Goal: Complete application form

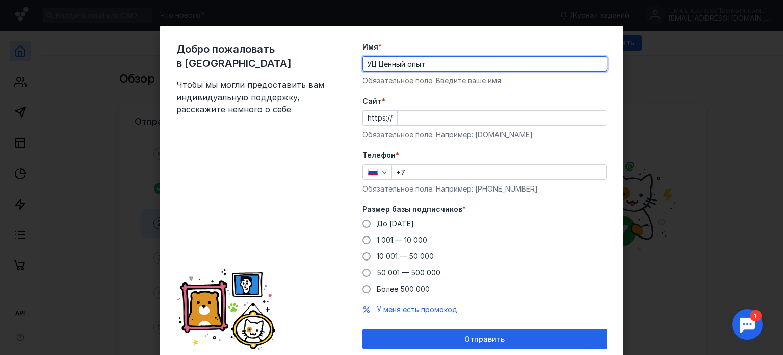
type input "УЦ Ценный опыт"
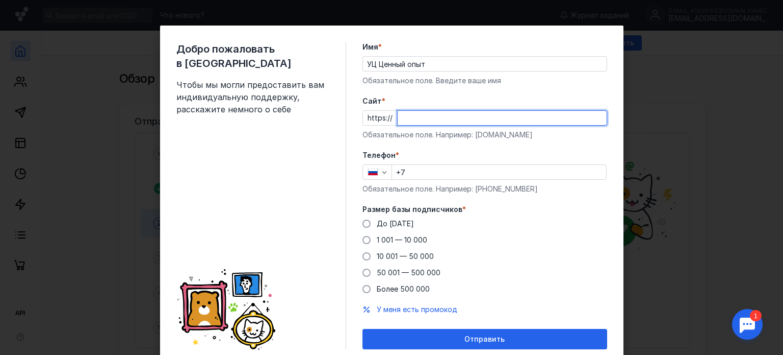
paste input "[DOMAIN_NAME][URL]"
click at [526, 236] on div "До [DATE] 1 001 — 10 000 10 001 — 50 000 50 001 — 500 000 Более 500 000" at bounding box center [485, 255] width 245 height 75
click at [514, 120] on input "[DOMAIN_NAME][URL]" at bounding box center [502, 118] width 209 height 14
type input "[DOMAIN_NAME]"
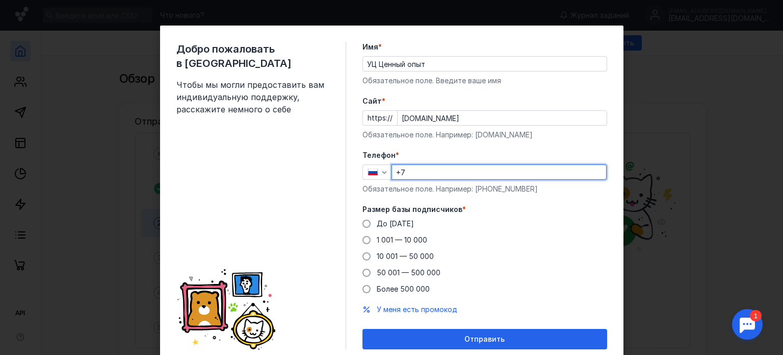
click at [449, 170] on input "+7" at bounding box center [499, 172] width 214 height 14
type input "[PHONE_NUMBER]"
click at [482, 239] on div "До [DATE] 1 001 — 10 000 10 001 — 50 000 50 001 — 500 000 Более 500 000" at bounding box center [485, 255] width 245 height 75
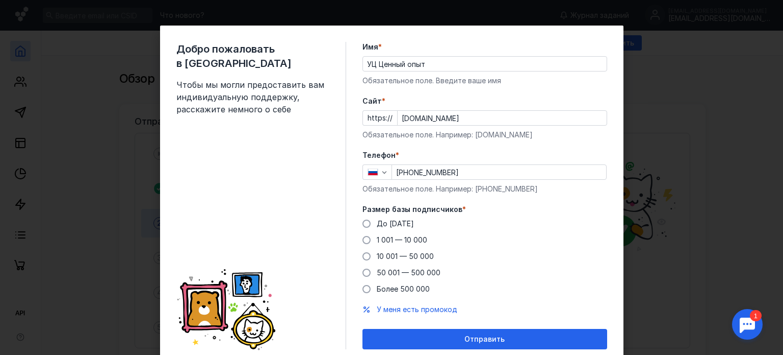
scroll to position [36, 0]
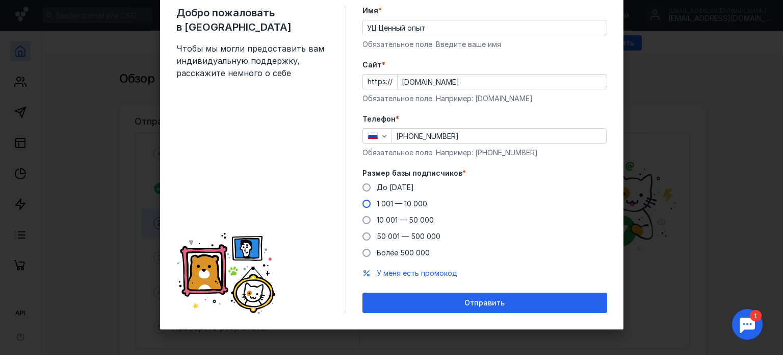
click at [363, 204] on span at bounding box center [367, 203] width 8 height 8
click at [0, 0] on input "1 001 — 10 000" at bounding box center [0, 0] width 0 height 0
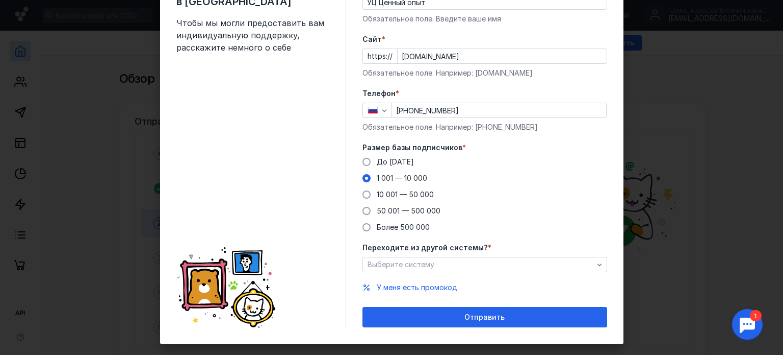
scroll to position [75, 0]
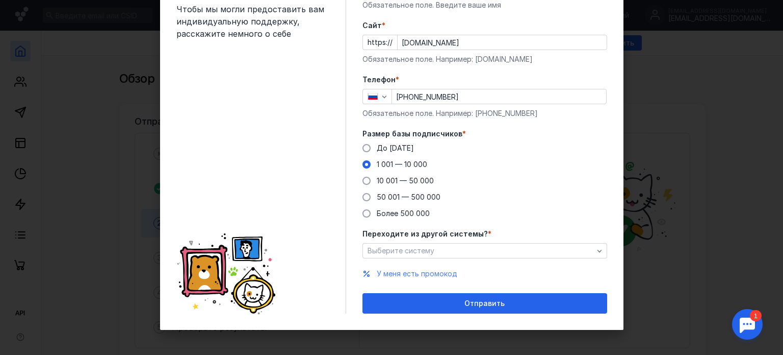
click at [418, 272] on span "У меня есть промокод" at bounding box center [417, 273] width 81 height 9
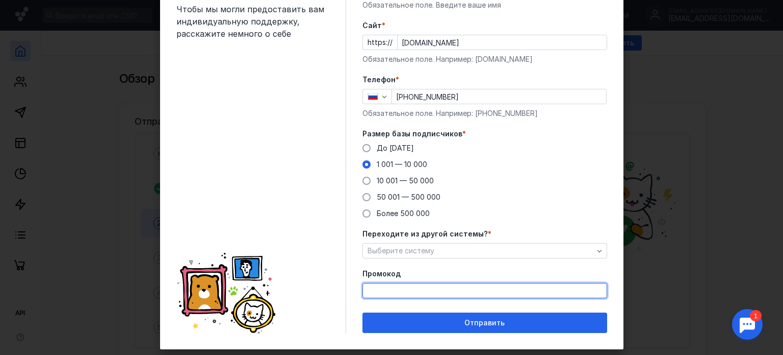
click at [414, 289] on input "Промокод" at bounding box center [485, 290] width 244 height 14
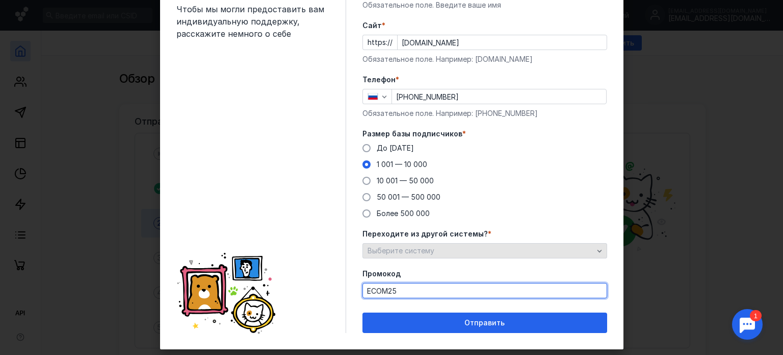
type input "ECOM25"
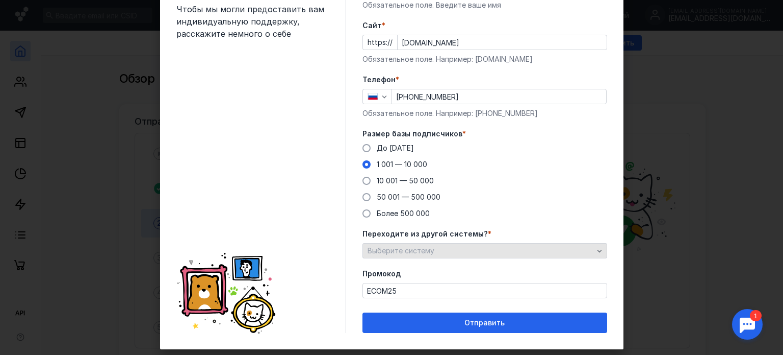
click at [441, 247] on div "Выберите систему" at bounding box center [480, 250] width 231 height 9
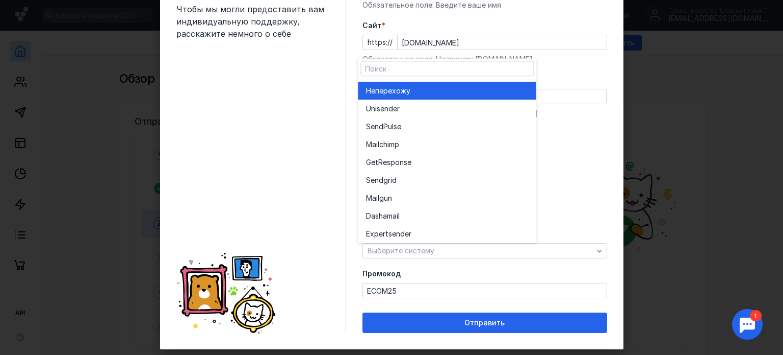
click at [421, 91] on div "Не перехожу" at bounding box center [447, 91] width 162 height 10
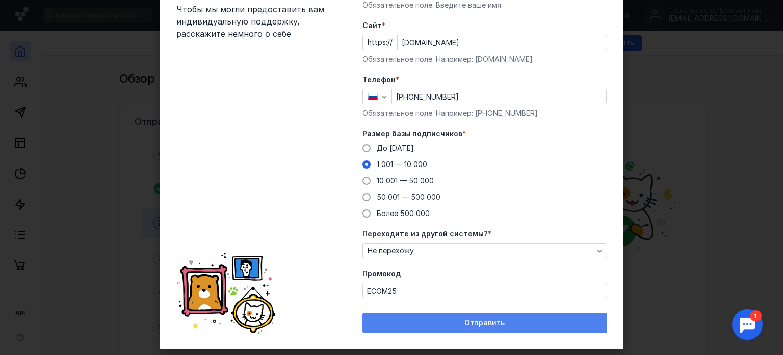
click at [465, 325] on span "Отправить" at bounding box center [485, 322] width 40 height 9
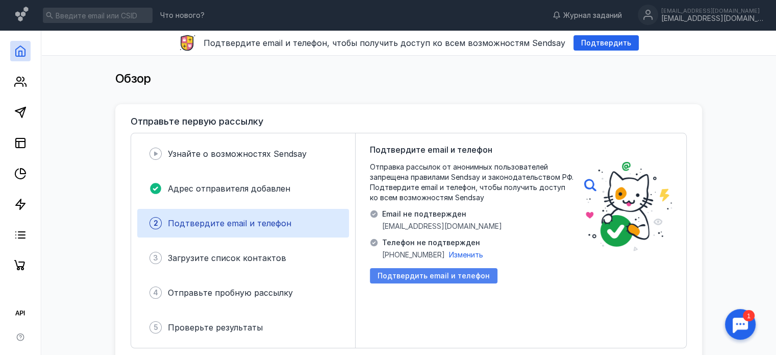
click at [468, 275] on span "Подтвердить email и телефон" at bounding box center [433, 275] width 112 height 9
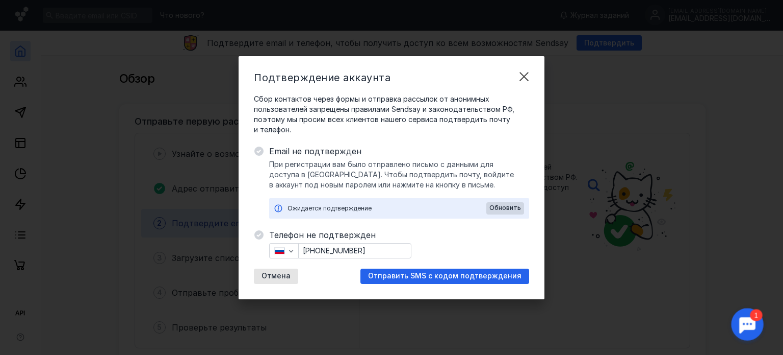
scroll to position [0, 0]
